Goal: Task Accomplishment & Management: Manage account settings

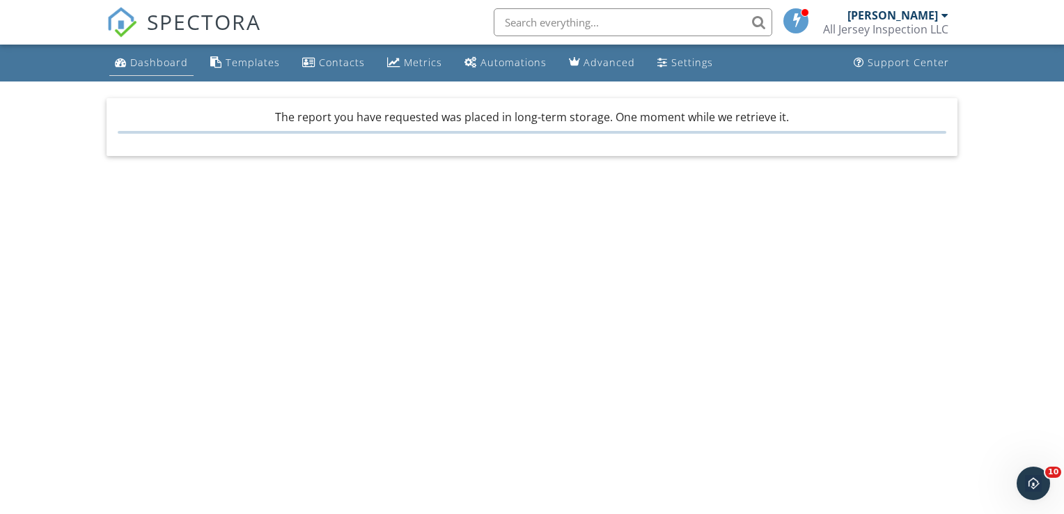
click at [150, 60] on div "Dashboard" at bounding box center [159, 62] width 58 height 13
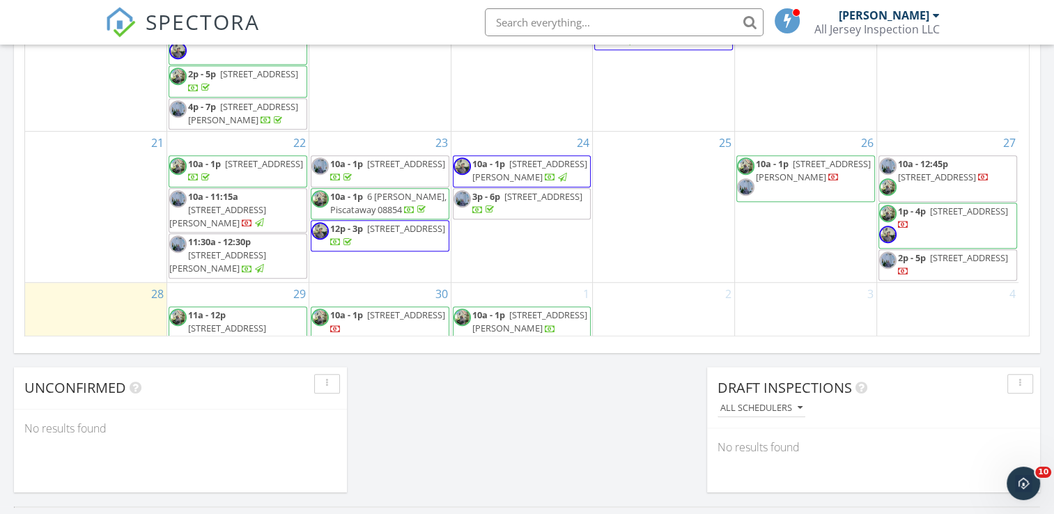
scroll to position [162, 0]
click at [985, 283] on div "4" at bounding box center [947, 357] width 141 height 149
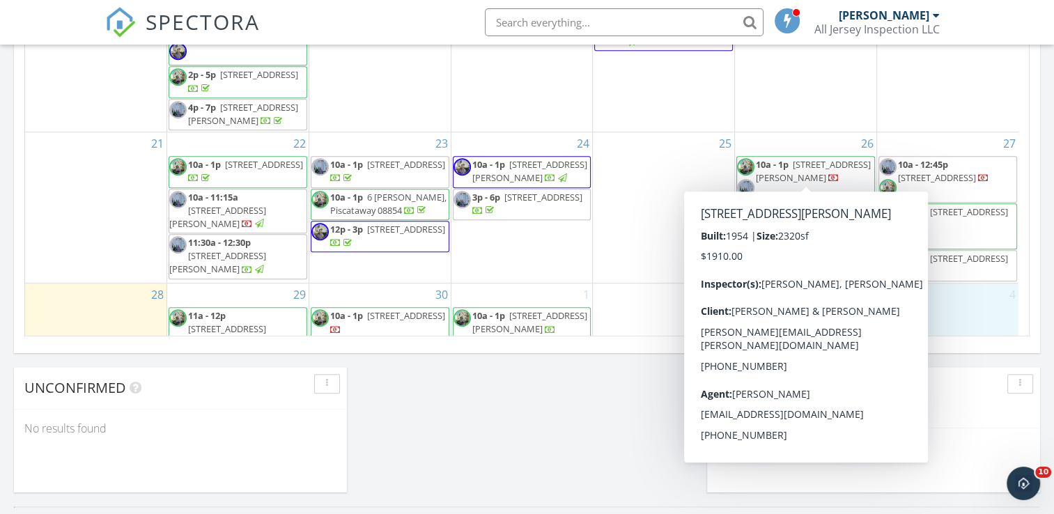
click at [808, 158] on span "10a - 1p 422 Franklin Rd , North Brunswick 08902" at bounding box center [805, 179] width 137 height 42
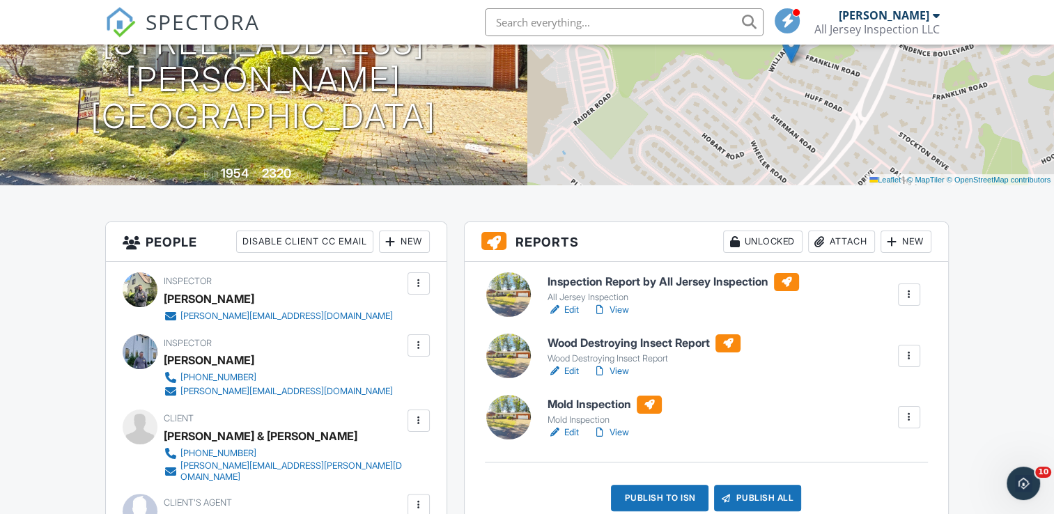
click at [887, 236] on div at bounding box center [892, 242] width 14 height 14
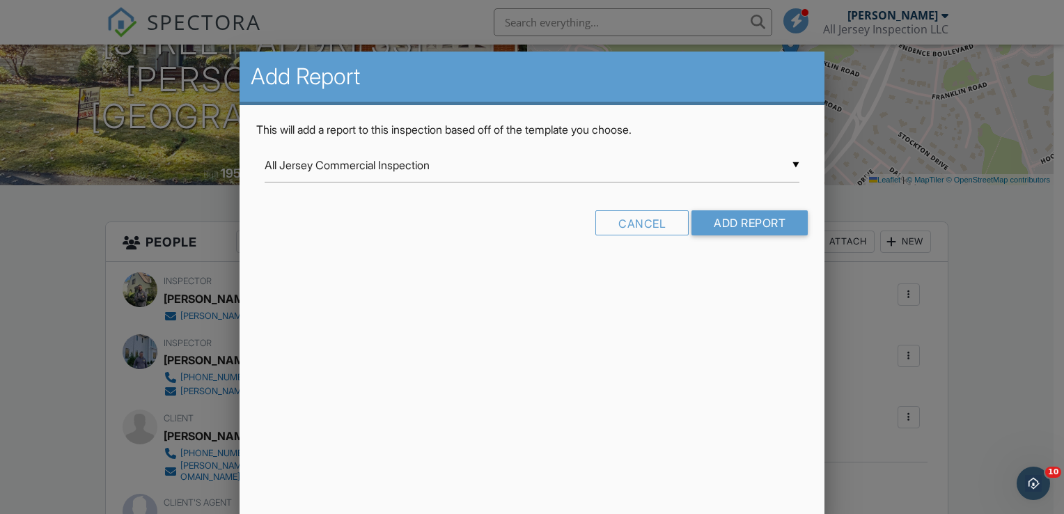
click at [796, 162] on div "▼ All Jersey Commercial Inspection All Jersey Commercial Inspection All Jersey …" at bounding box center [532, 165] width 535 height 34
click at [363, 265] on span "Chimney, Fireplace, and Stove" at bounding box center [532, 270] width 535 height 35
type input "Chimney, Fireplace, and Stove"
click at [731, 227] on input "Add Report" at bounding box center [750, 222] width 116 height 25
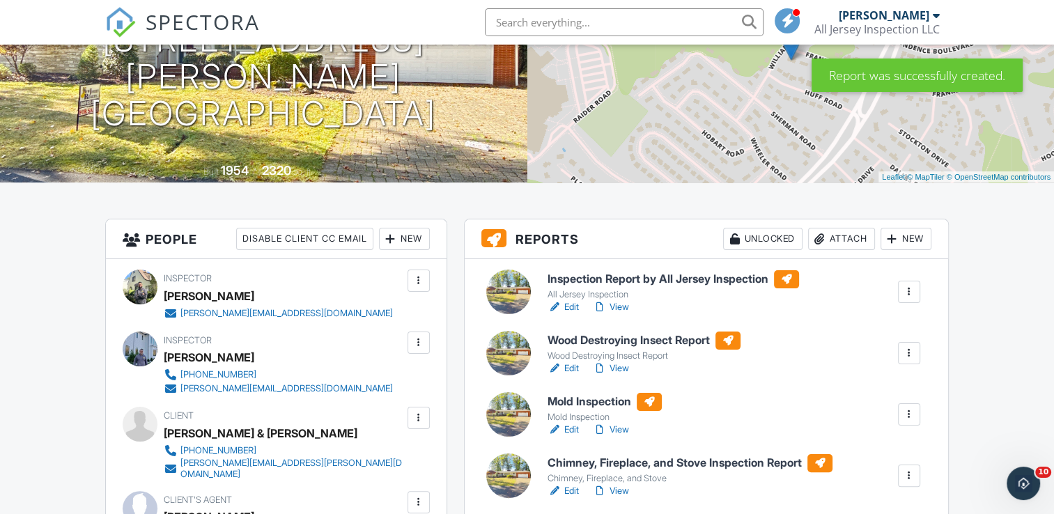
click at [888, 238] on div at bounding box center [892, 239] width 14 height 14
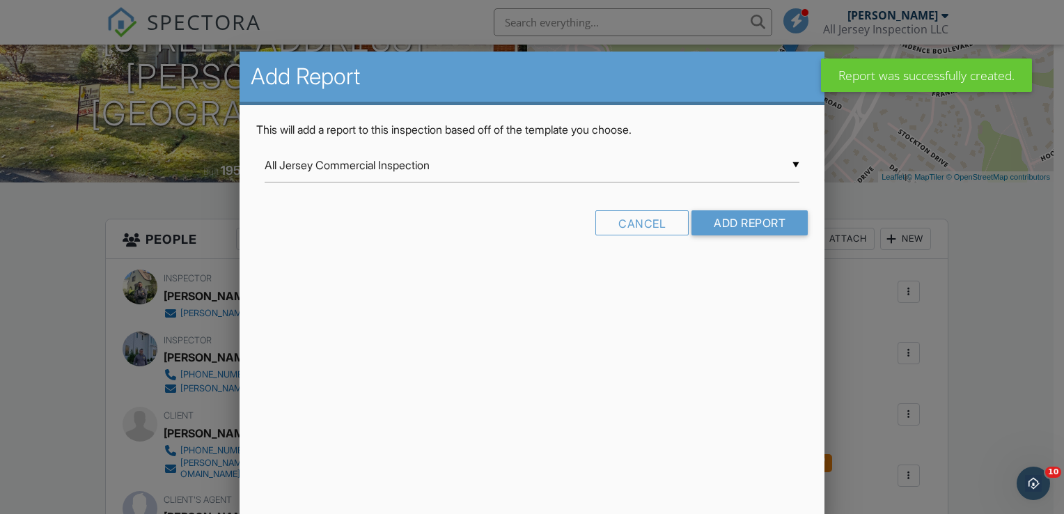
click at [795, 163] on div "▼ All Jersey Commercial Inspection All Jersey Commercial Inspection All Jersey …" at bounding box center [532, 165] width 535 height 34
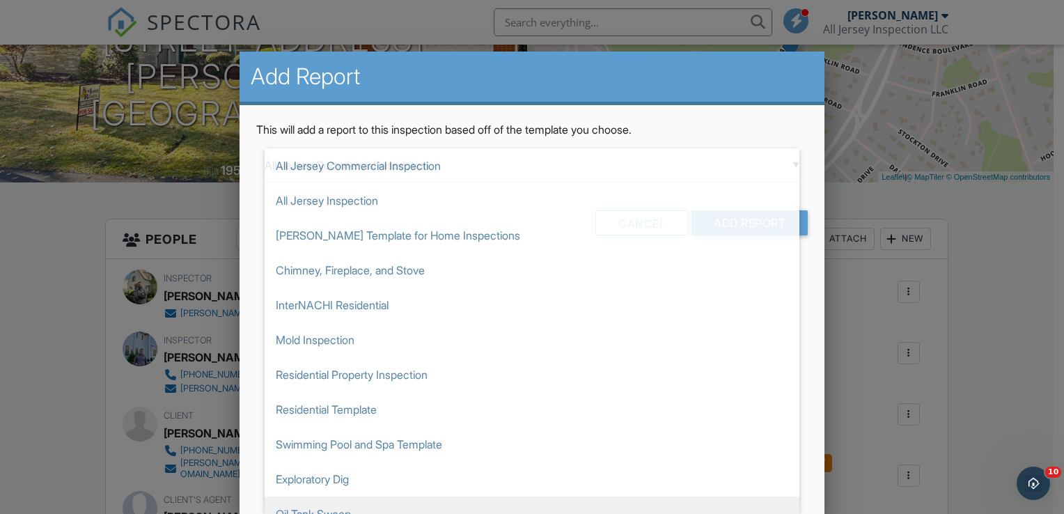
click at [339, 503] on span "Oil Tank Sweep" at bounding box center [532, 514] width 535 height 35
type input "Oil Tank Sweep"
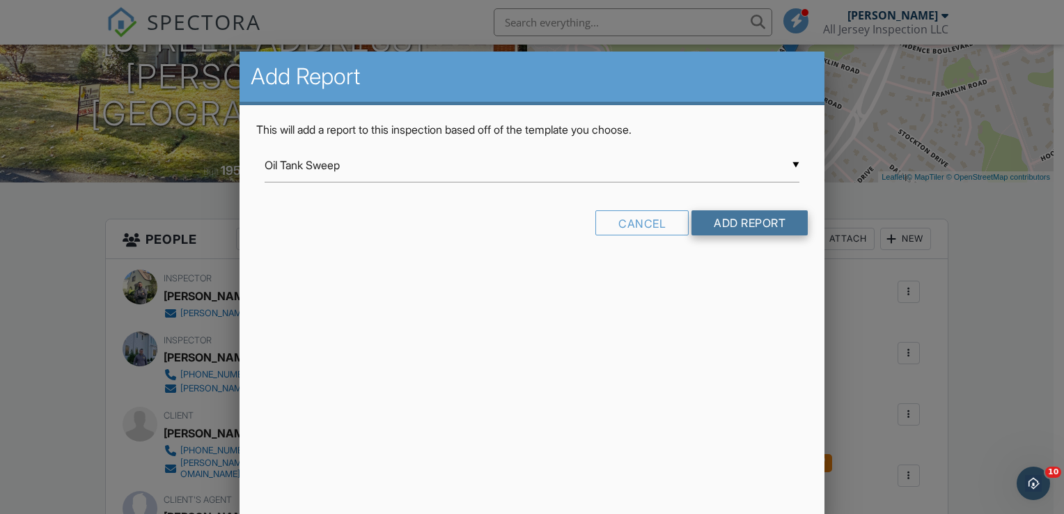
click at [744, 221] on input "Add Report" at bounding box center [750, 222] width 116 height 25
